Goal: Check status

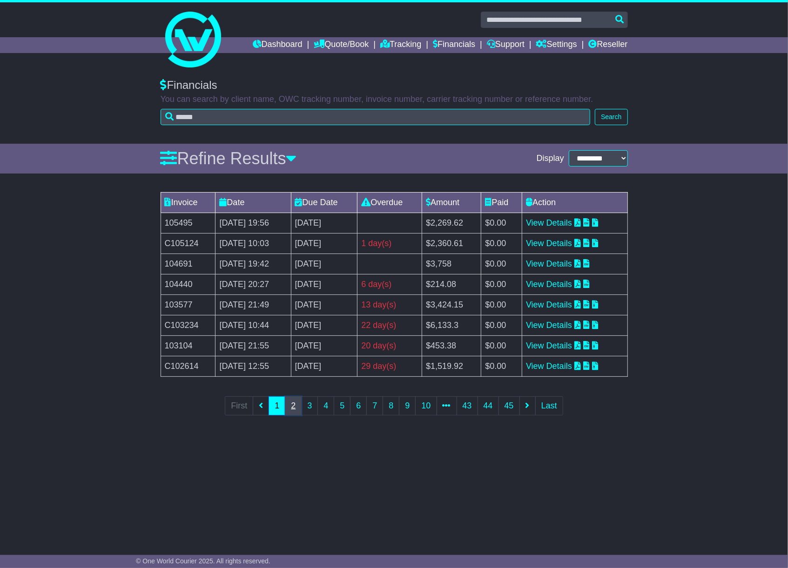
click at [293, 409] on link "2" at bounding box center [293, 406] width 17 height 19
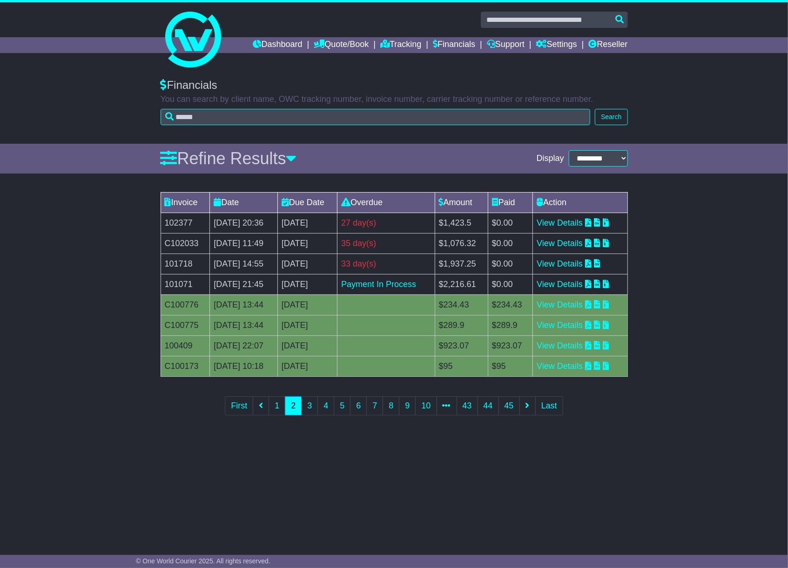
drag, startPoint x: 760, startPoint y: 58, endPoint x: 758, endPoint y: 47, distance: 11.3
click at [760, 58] on div at bounding box center [394, 35] width 788 height 67
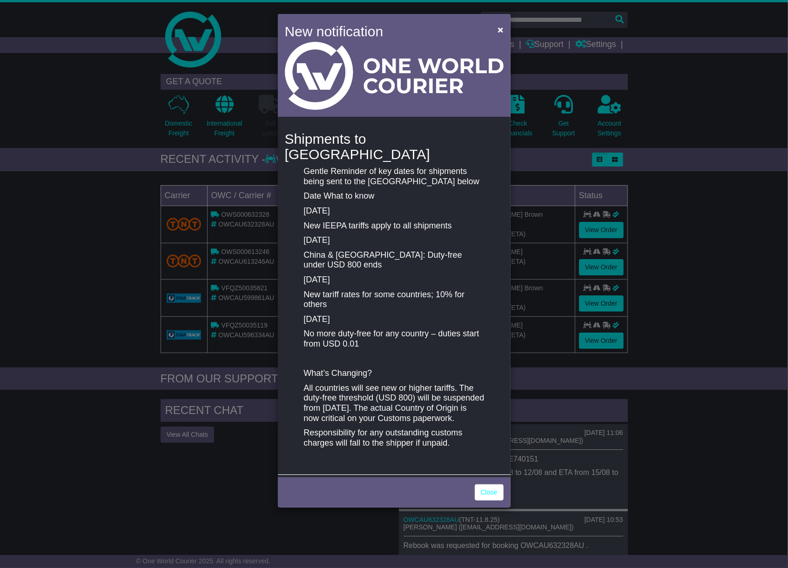
drag, startPoint x: 673, startPoint y: 133, endPoint x: 619, endPoint y: 113, distance: 57.3
click at [667, 129] on div "New notification × Shipments to [GEOGRAPHIC_DATA] Gentle Reminder of key dates …" at bounding box center [394, 284] width 788 height 568
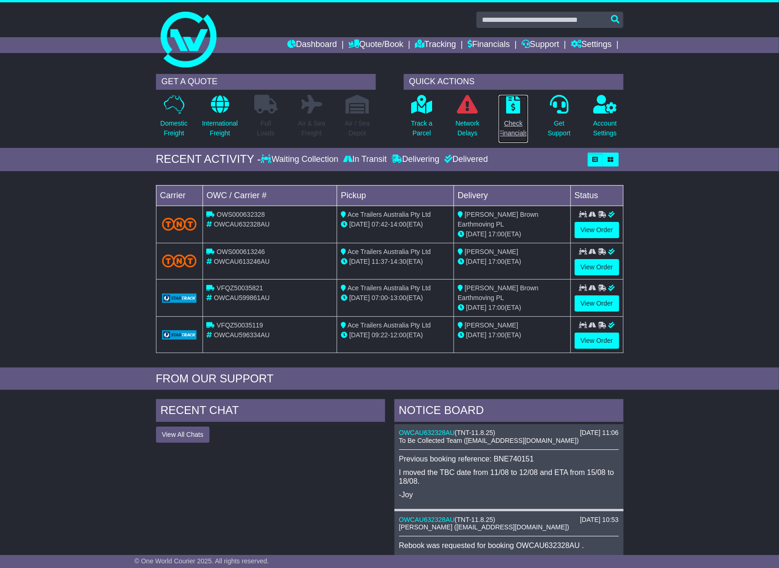
click at [513, 127] on p "Check Financials" at bounding box center [513, 129] width 29 height 20
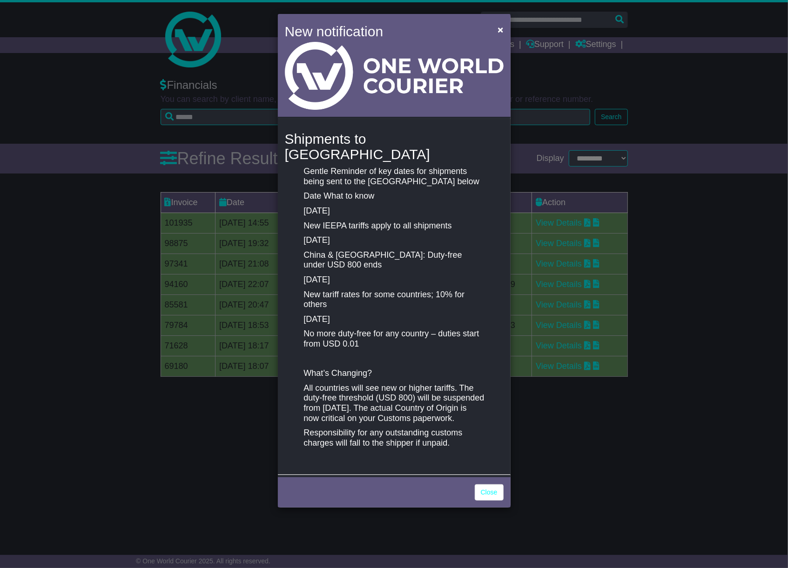
click at [665, 221] on div "New notification × Shipments to the United States Gentle Reminder of key dates …" at bounding box center [394, 284] width 788 height 568
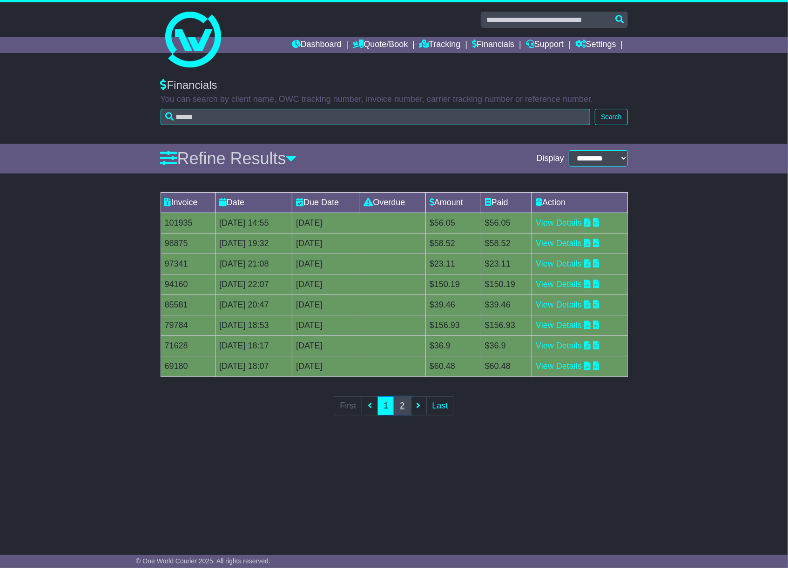
click at [399, 411] on link "2" at bounding box center [402, 406] width 17 height 19
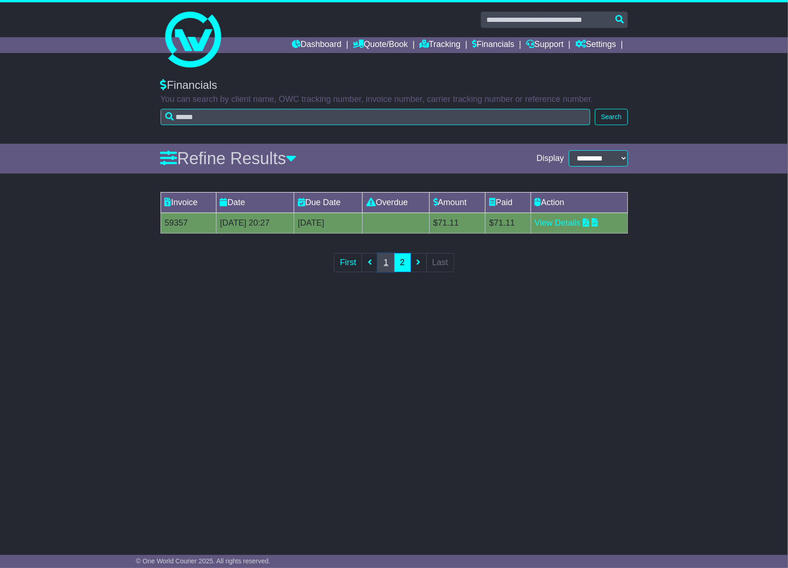
click at [391, 270] on link "1" at bounding box center [385, 262] width 17 height 19
